Goal: Navigation & Orientation: Go to known website

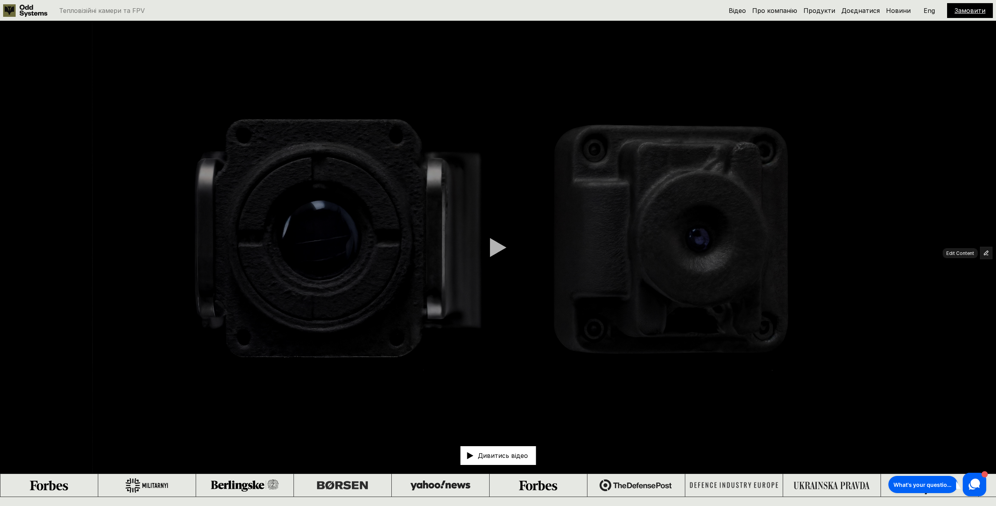
click at [983, 250] on button "button" at bounding box center [986, 253] width 12 height 12
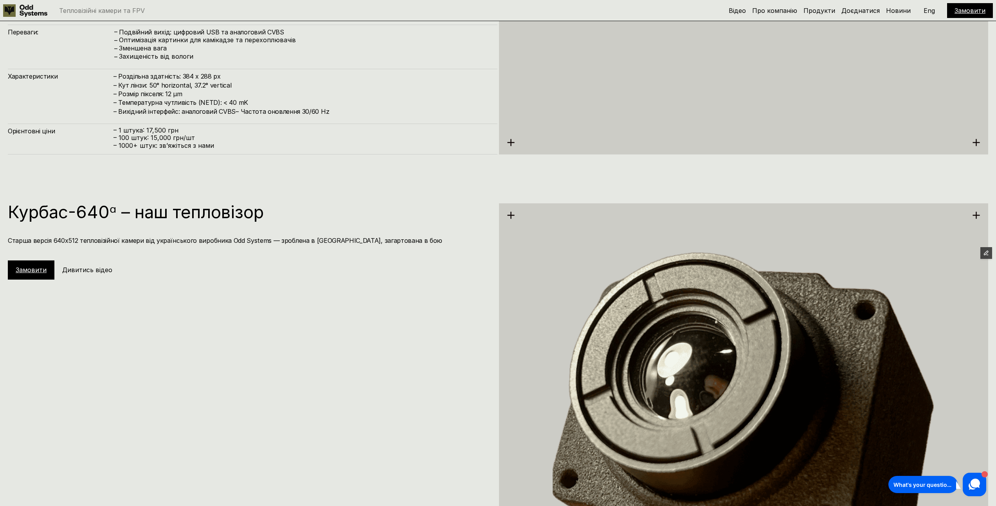
scroll to position [2490, 0]
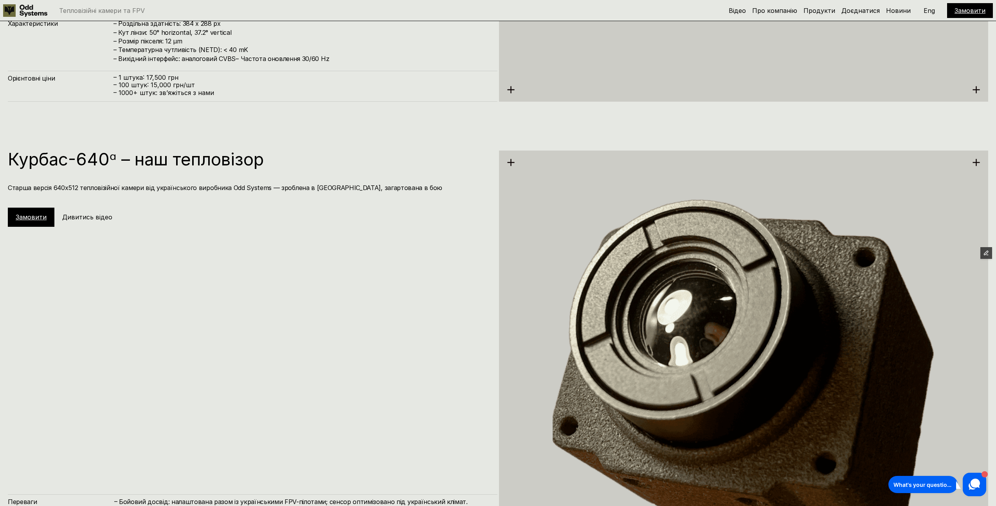
scroll to position [2241, 0]
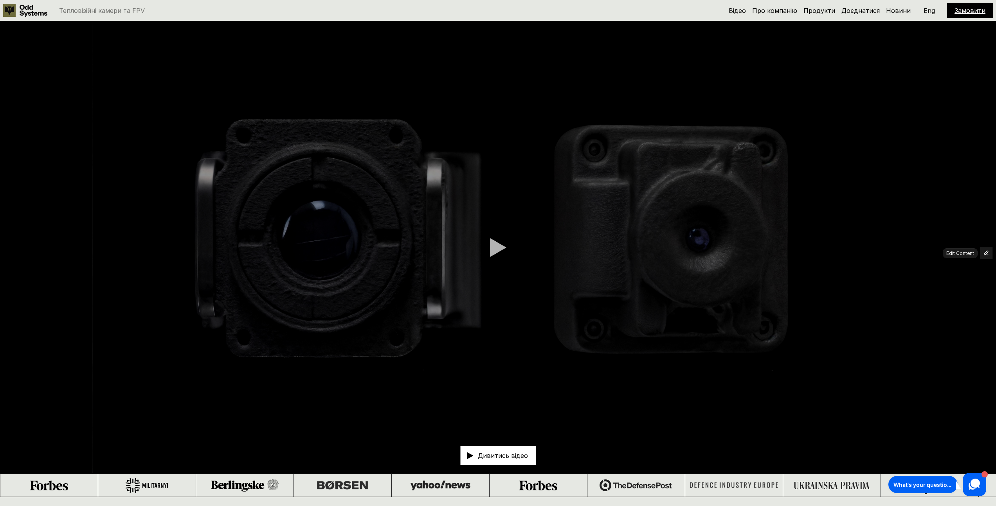
click at [985, 252] on icon "button" at bounding box center [986, 253] width 4 height 4
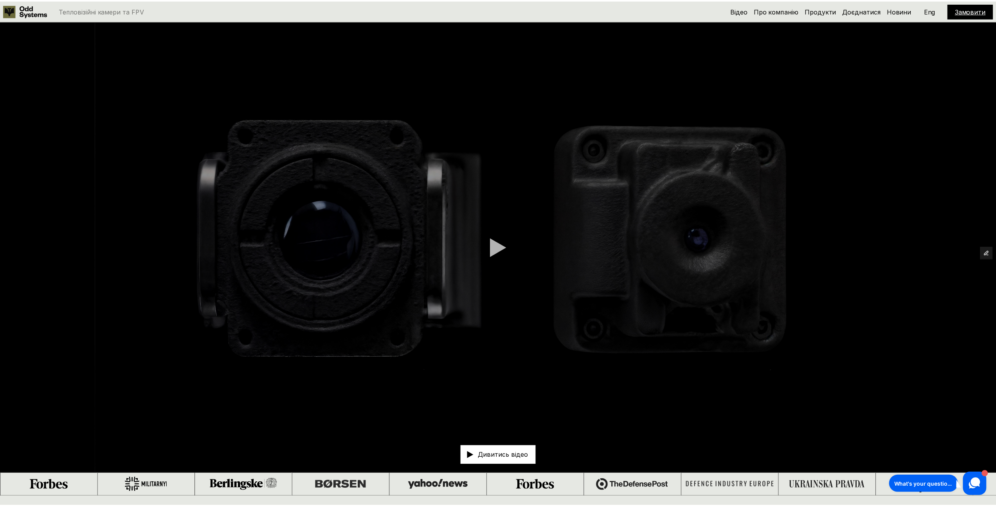
scroll to position [3581, 0]
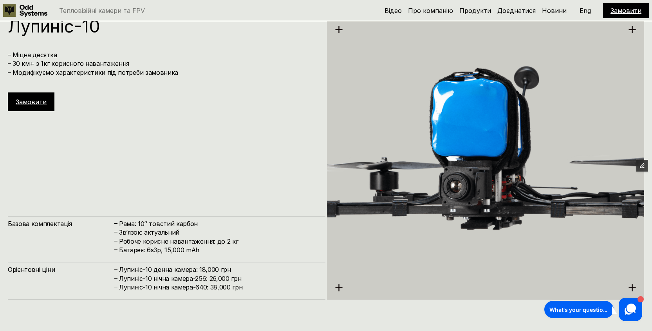
scroll to position [2316, 0]
